Goal: Communication & Community: Answer question/provide support

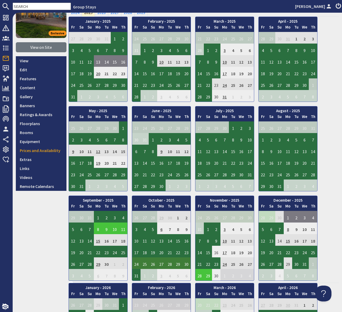
scroll to position [47, 0]
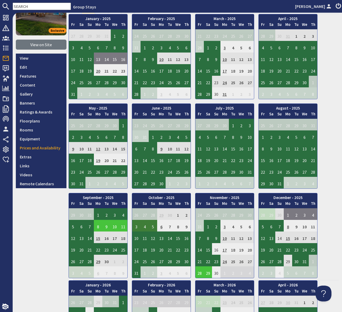
click at [136, 226] on td "3" at bounding box center [136, 226] width 8 height 12
click at [135, 249] on link "View booking" at bounding box center [137, 250] width 27 height 6
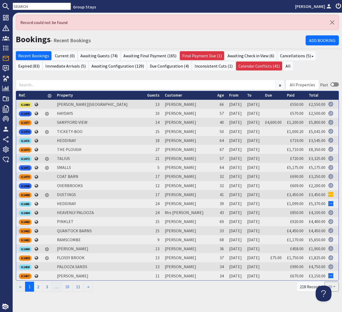
click at [30, 5] on input "text" at bounding box center [42, 6] width 58 height 7
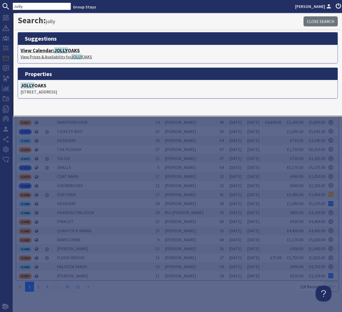
type input "Jolly"
click at [70, 51] on h4 "View Calendar: [GEOGRAPHIC_DATA]" at bounding box center [178, 50] width 314 height 6
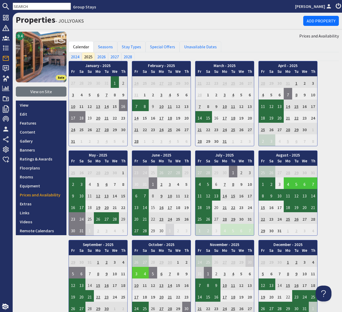
click at [137, 272] on td "3" at bounding box center [136, 273] width 8 height 12
click at [138, 247] on link "View booking" at bounding box center [137, 249] width 27 height 6
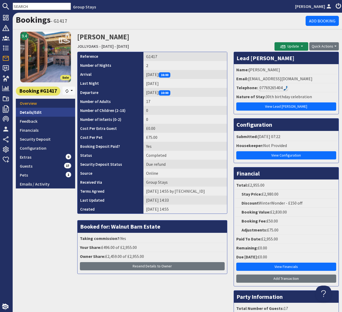
click at [36, 111] on link "Details/Edit" at bounding box center [45, 112] width 59 height 9
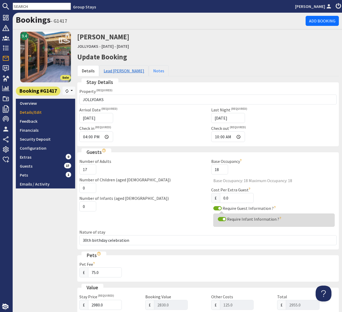
click at [120, 70] on link "Lead [PERSON_NAME]" at bounding box center [124, 70] width 50 height 11
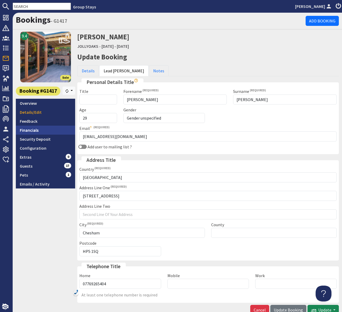
click at [35, 129] on link "Financials" at bounding box center [45, 129] width 59 height 9
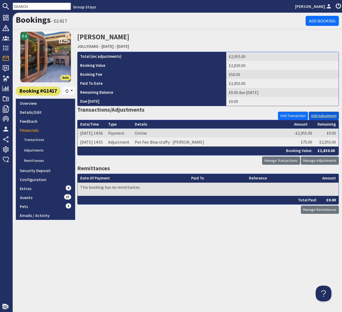
click at [322, 115] on link "Add Adjustment" at bounding box center [324, 116] width 30 height 8
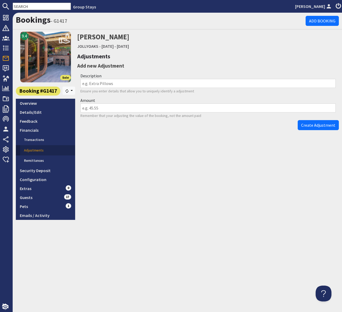
click at [89, 83] on input "Description" at bounding box center [207, 83] width 255 height 9
type input "Sec Dep Hold"
click at [90, 107] on input "Amount" at bounding box center [207, 107] width 255 height 9
type input "0.10"
click at [312, 124] on span "Create Adjustment" at bounding box center [318, 124] width 34 height 5
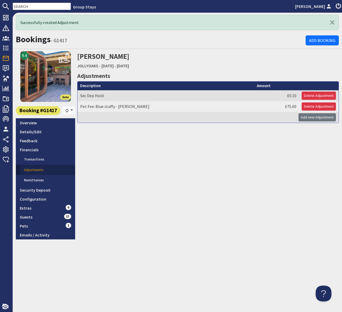
drag, startPoint x: 177, startPoint y: 228, endPoint x: 98, endPoint y: 170, distance: 97.8
click at [177, 228] on div "[PERSON_NAME] JOLLYOAKS - [DATE] - [DATE] Adjustments Description Sec Dep Hold …" at bounding box center [207, 145] width 261 height 188
click at [43, 130] on link "Details/Edit" at bounding box center [45, 131] width 59 height 9
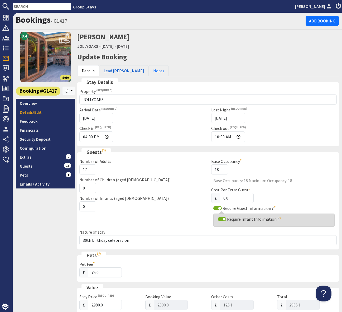
scroll to position [263, 0]
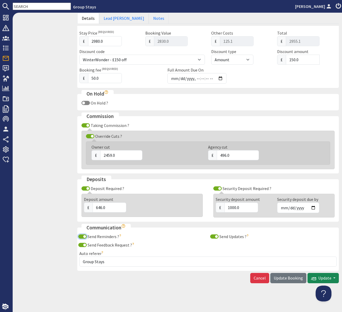
click at [83, 236] on input "Send Reminders ?" at bounding box center [82, 236] width 8 height 4
checkbox input "false"
drag, startPoint x: 85, startPoint y: 244, endPoint x: 136, endPoint y: 241, distance: 51.0
click at [86, 244] on input "Send Feedback Request ?" at bounding box center [82, 245] width 8 height 4
checkbox input "false"
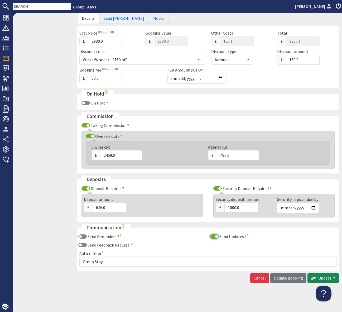
drag, startPoint x: 216, startPoint y: 236, endPoint x: 251, endPoint y: 264, distance: 45.6
click at [216, 236] on input "Send Updates ?" at bounding box center [214, 236] width 8 height 4
checkbox input "false"
drag, startPoint x: 285, startPoint y: 279, endPoint x: 340, endPoint y: 270, distance: 55.8
click at [285, 279] on span "Update Booking" at bounding box center [288, 277] width 29 height 5
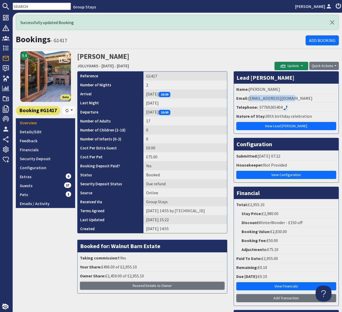
drag, startPoint x: 298, startPoint y: 99, endPoint x: 248, endPoint y: 99, distance: 49.6
click at [248, 99] on li "Email: [EMAIL_ADDRESS][DOMAIN_NAME]" at bounding box center [286, 98] width 102 height 9
copy li "[EMAIL_ADDRESS][DOMAIN_NAME]"
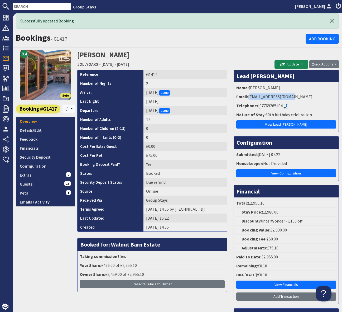
copy li "[EMAIL_ADDRESS][DOMAIN_NAME]"
click at [46, 156] on link "Security Deposit" at bounding box center [45, 156] width 59 height 9
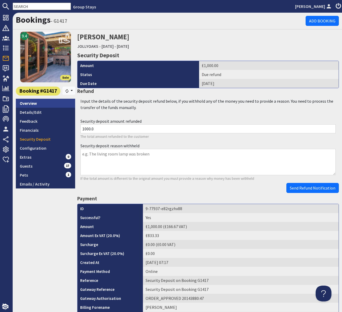
click at [39, 104] on link "Overview" at bounding box center [45, 103] width 59 height 9
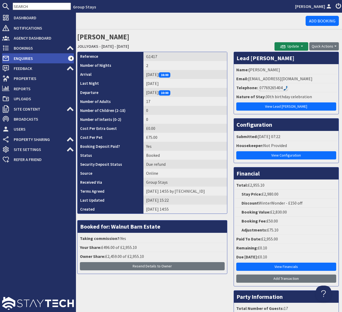
click at [38, 57] on span "Enquiries" at bounding box center [38, 58] width 59 height 8
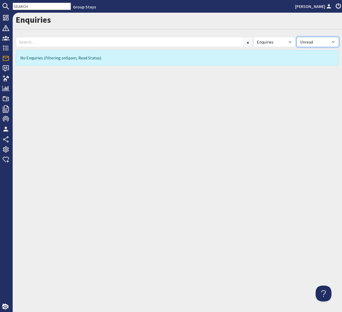
click at [333, 42] on select "All Read Unread" at bounding box center [318, 42] width 42 height 10
select select
click at [297, 37] on select "All Read Unread" at bounding box center [318, 42] width 42 height 10
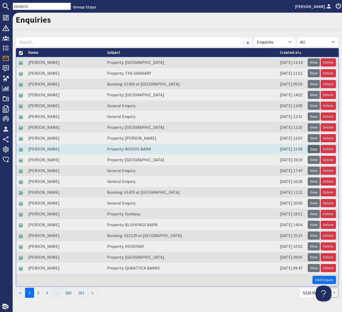
click at [313, 147] on link "View" at bounding box center [314, 149] width 12 height 8
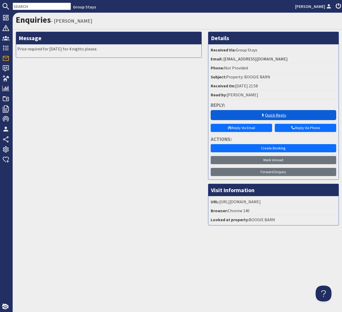
click at [250, 114] on link "Quick Reply" at bounding box center [273, 115] width 125 height 10
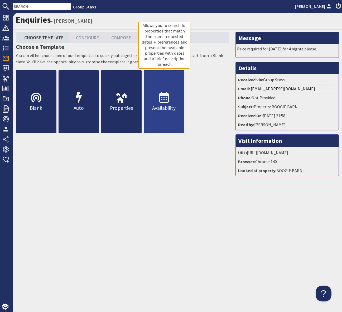
click at [164, 94] on use at bounding box center [163, 97] width 9 height 11
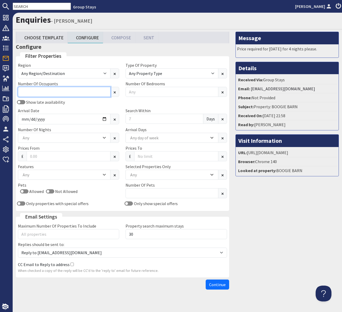
click at [55, 91] on input "Number Of Occupants" at bounding box center [64, 92] width 93 height 10
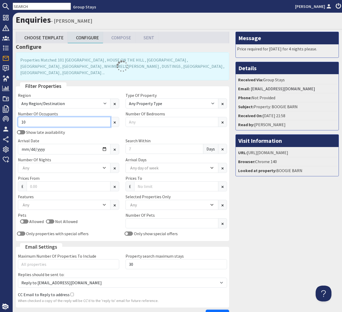
type input "10"
click at [46, 202] on div "Any" at bounding box center [61, 205] width 80 height 6
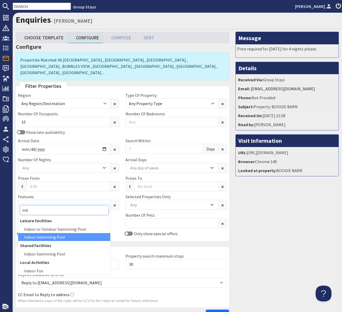
type input "ind"
click at [51, 236] on div "Indoor Swimming Pool" at bounding box center [64, 237] width 92 height 8
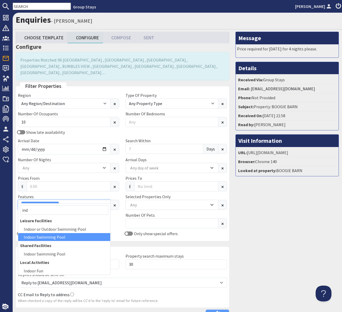
click at [68, 201] on div "Indoor Swimming Pool" at bounding box center [61, 204] width 80 height 6
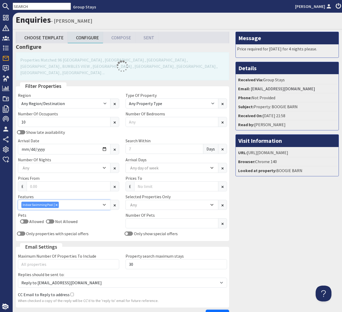
click at [68, 201] on div "Indoor Swimming Pool" at bounding box center [61, 204] width 80 height 6
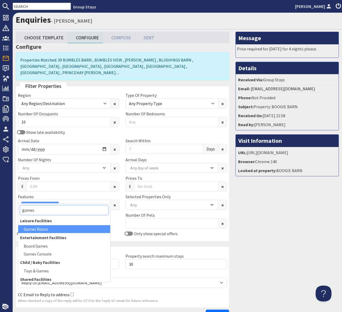
type input "games"
click at [47, 228] on div "Games Room" at bounding box center [64, 229] width 92 height 8
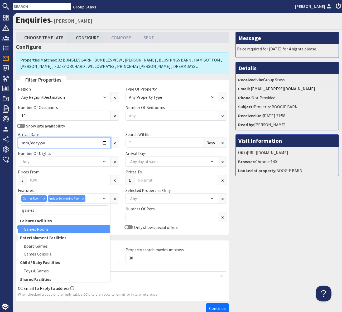
click at [102, 142] on input "Arrival Date" at bounding box center [64, 142] width 93 height 11
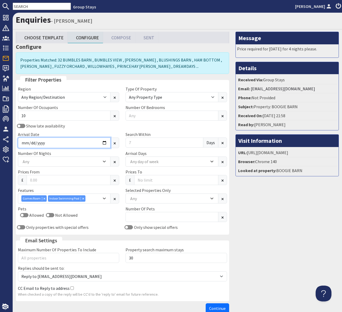
click at [105, 142] on input "Arrival Date" at bounding box center [64, 142] width 93 height 11
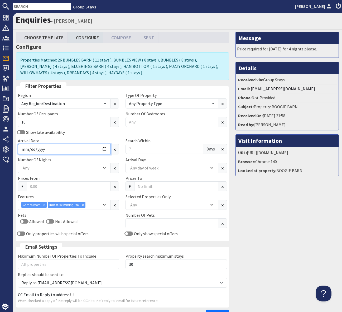
click at [106, 148] on input "[DATE]" at bounding box center [64, 149] width 93 height 11
type input "[DATE]"
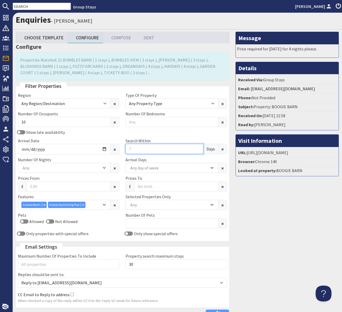
click at [134, 148] on input "Search Within" at bounding box center [164, 149] width 78 height 10
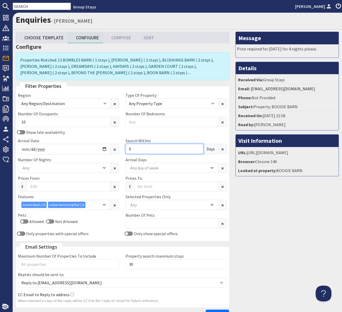
scroll to position [1, 0]
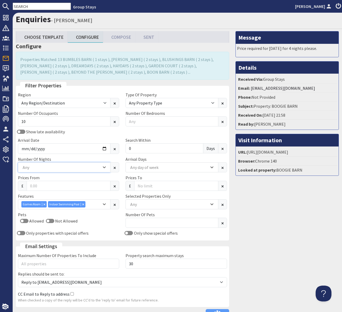
click at [104, 166] on icon "Combobox" at bounding box center [104, 167] width 3 height 3
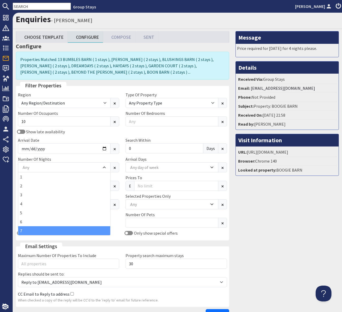
click at [50, 230] on div "7" at bounding box center [64, 230] width 92 height 9
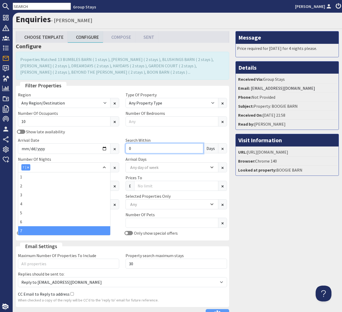
click at [141, 145] on input "0" at bounding box center [164, 148] width 78 height 10
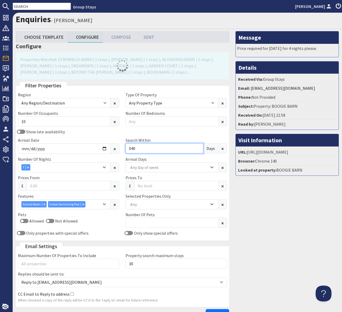
click at [132, 148] on input "040" at bounding box center [164, 148] width 78 height 10
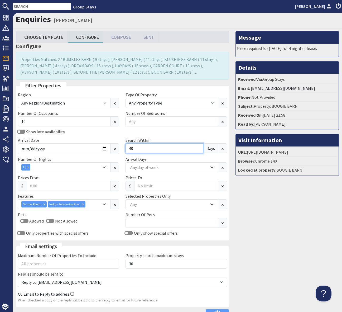
type input "40"
click at [180, 133] on div "Show late availability Arrival Date [DATE] Search [DATE]" at bounding box center [122, 141] width 215 height 27
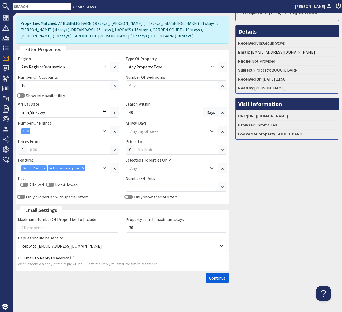
click at [215, 278] on span "Continue" at bounding box center [217, 277] width 17 height 5
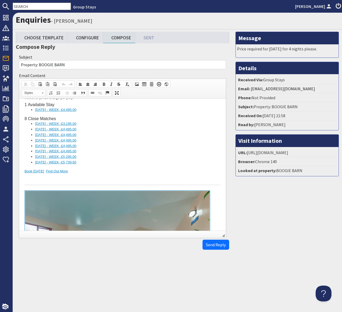
scroll to position [174, 0]
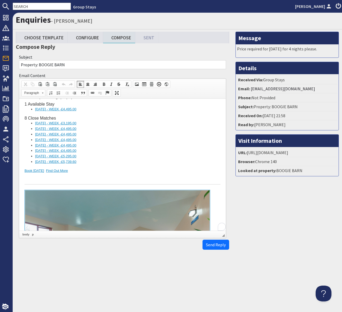
click at [175, 147] on li "[DATE] - WEEK - £4,495.00" at bounding box center [122, 146] width 175 height 6
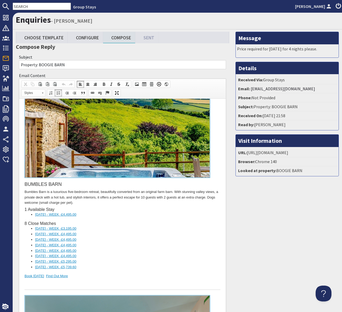
scroll to position [0, 0]
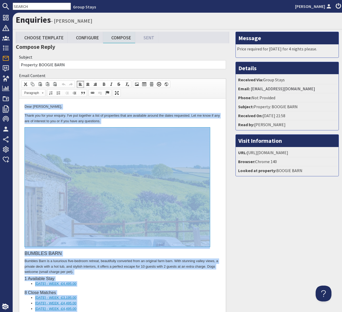
copy body "Lore Ipsumd Sitame, Conse adi eli sedd eiusmod. T'in utl etdolore m aliq en adm…"
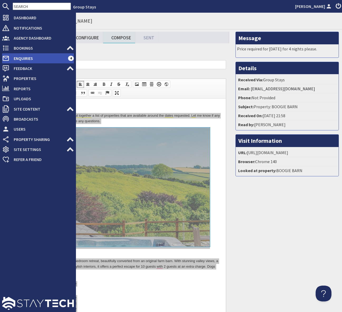
click at [20, 58] on span "Enquiries" at bounding box center [38, 58] width 59 height 8
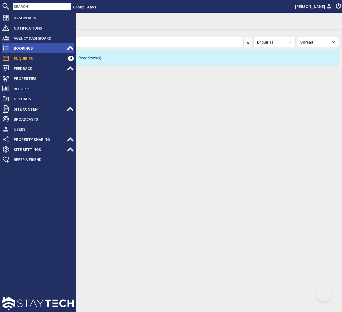
click at [28, 48] on span "Bookings" at bounding box center [37, 48] width 57 height 8
